Goal: Task Accomplishment & Management: Use online tool/utility

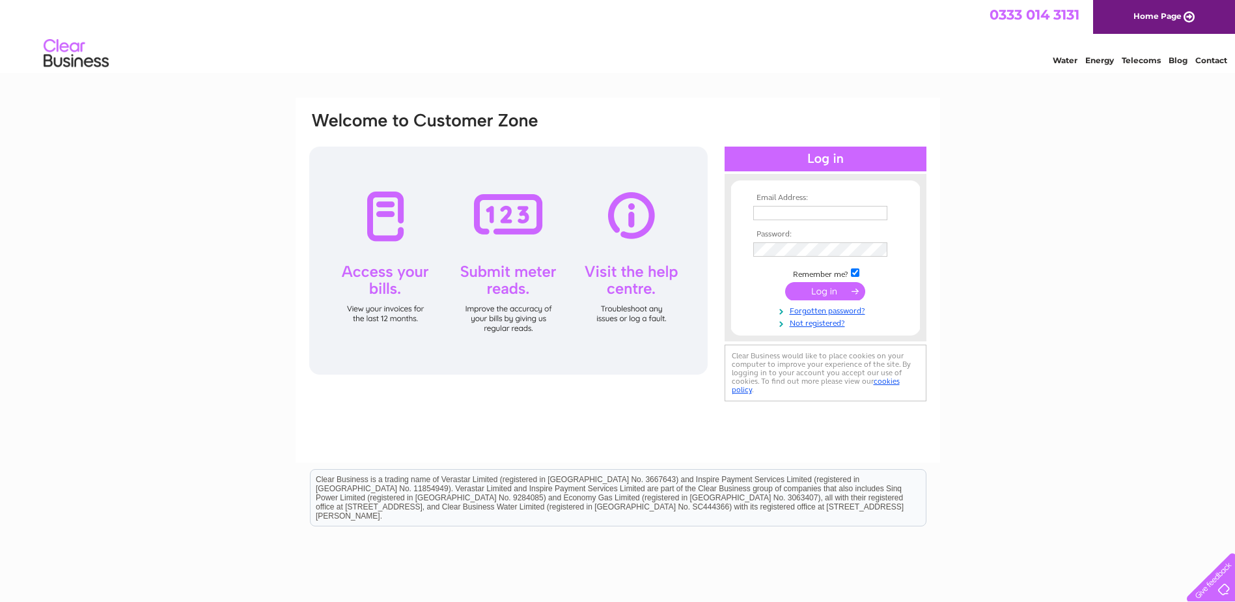
type input "birchflooring2020@gmail.com"
click at [814, 288] on input "submit" at bounding box center [825, 291] width 80 height 18
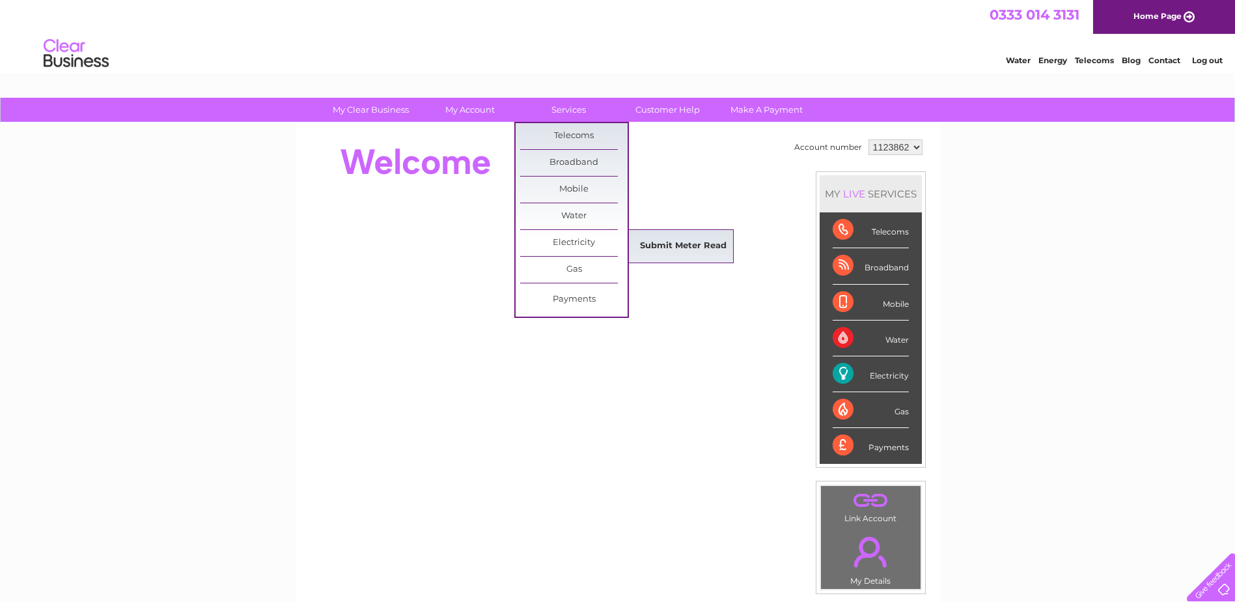
click at [680, 251] on link "Submit Meter Read" at bounding box center [683, 246] width 107 height 26
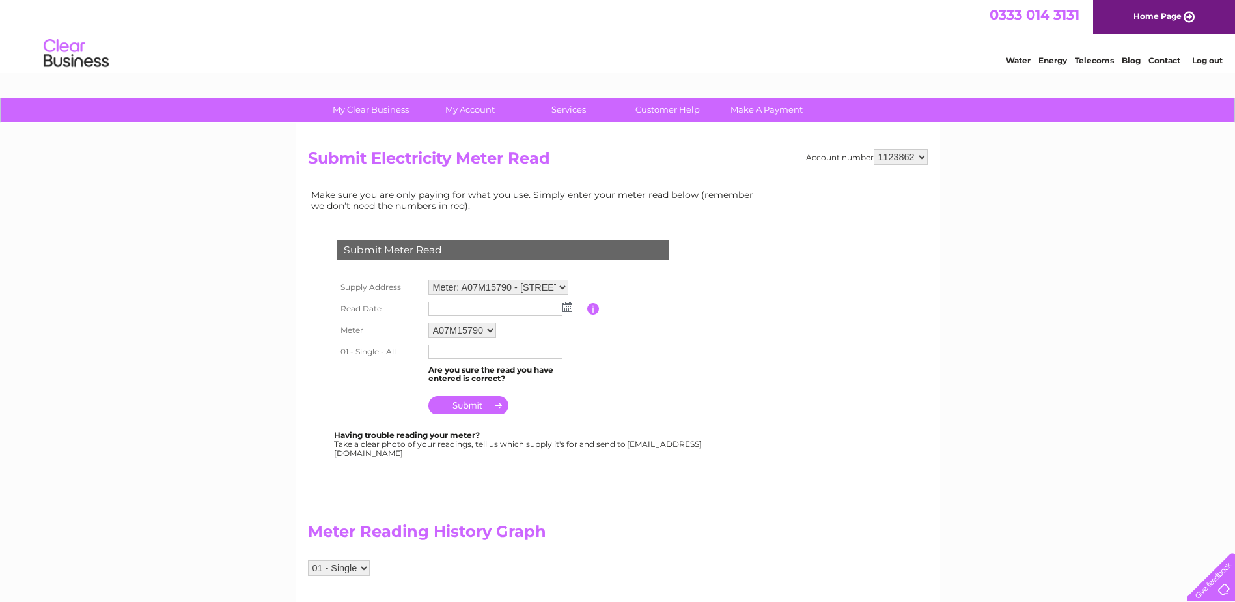
click at [566, 309] on img at bounding box center [568, 306] width 10 height 10
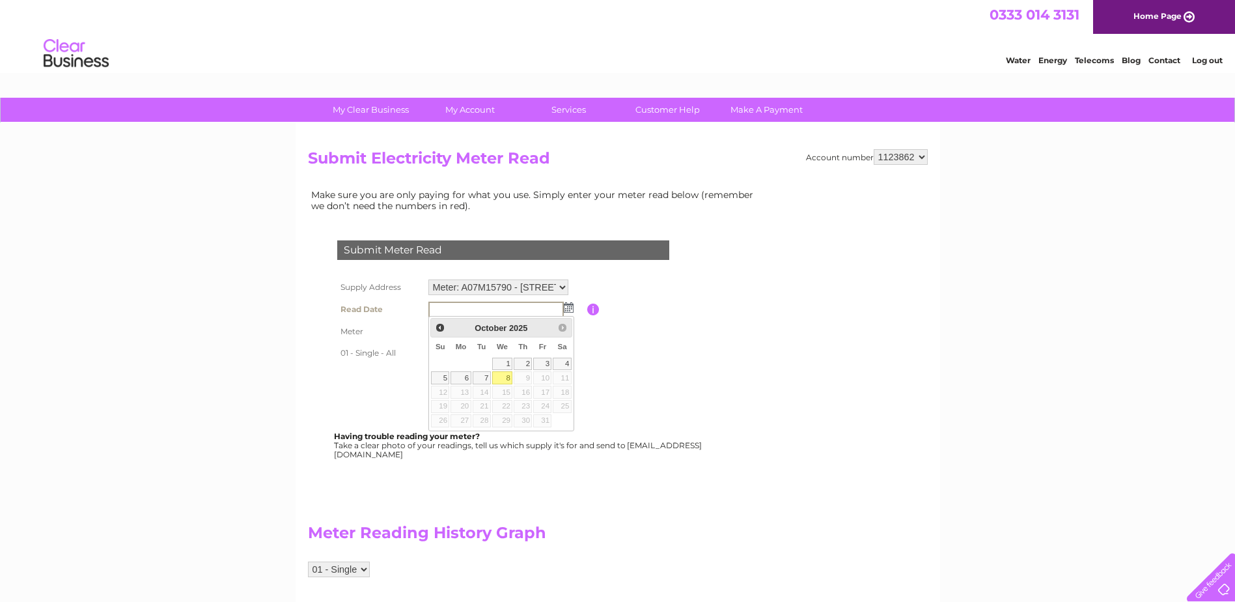
click at [505, 378] on link "8" at bounding box center [502, 377] width 21 height 13
type input "[DATE]"
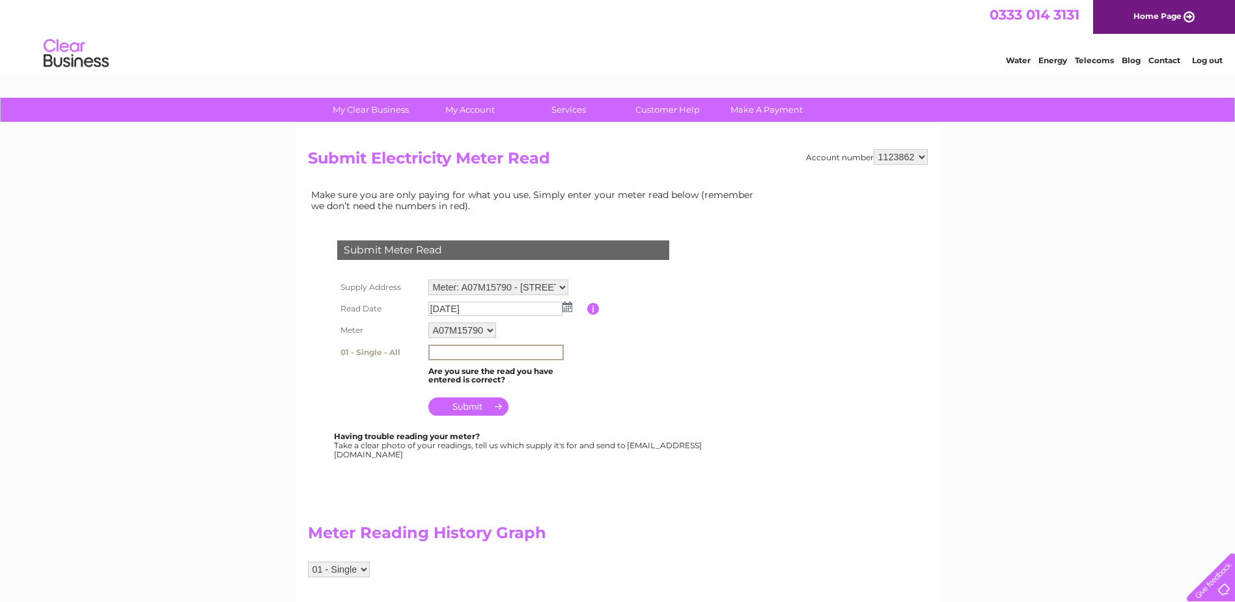
click at [450, 350] on input "text" at bounding box center [495, 352] width 135 height 16
type input "20502"
click at [464, 399] on input "submit" at bounding box center [468, 405] width 80 height 18
